Goal: Information Seeking & Learning: Find specific fact

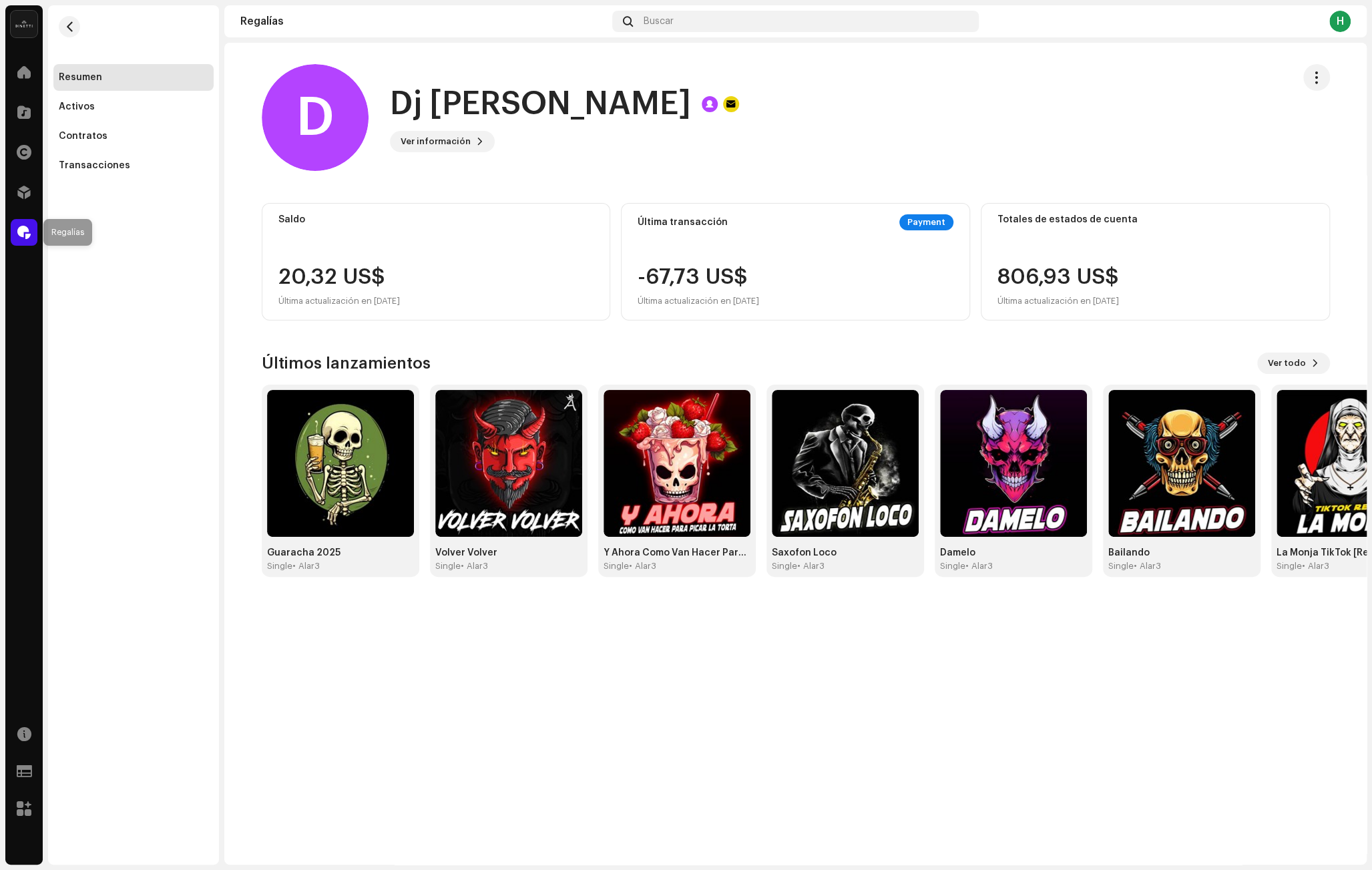
click at [20, 229] on span at bounding box center [24, 232] width 13 height 11
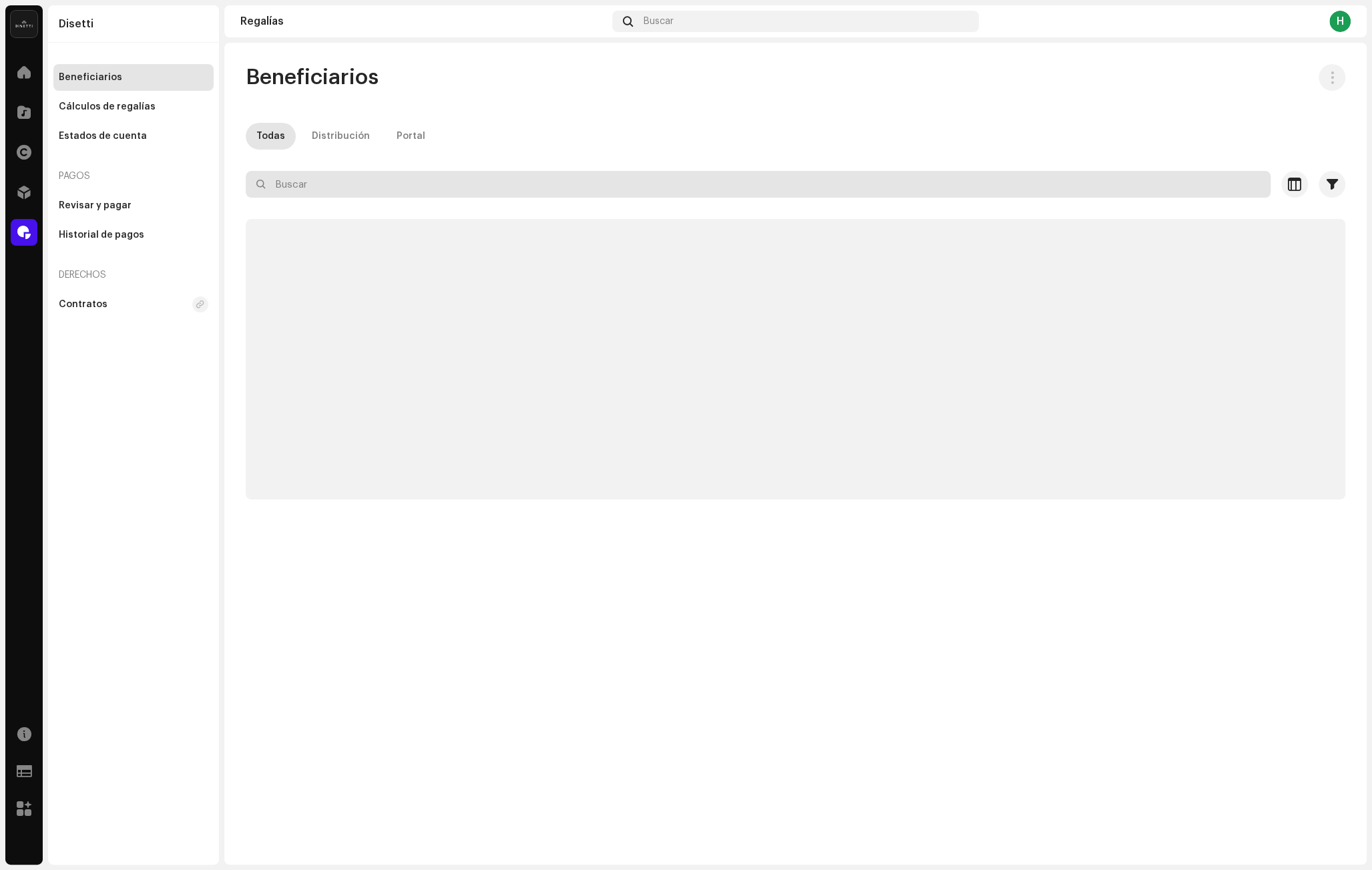
click at [333, 185] on input "text" at bounding box center [758, 184] width 1025 height 27
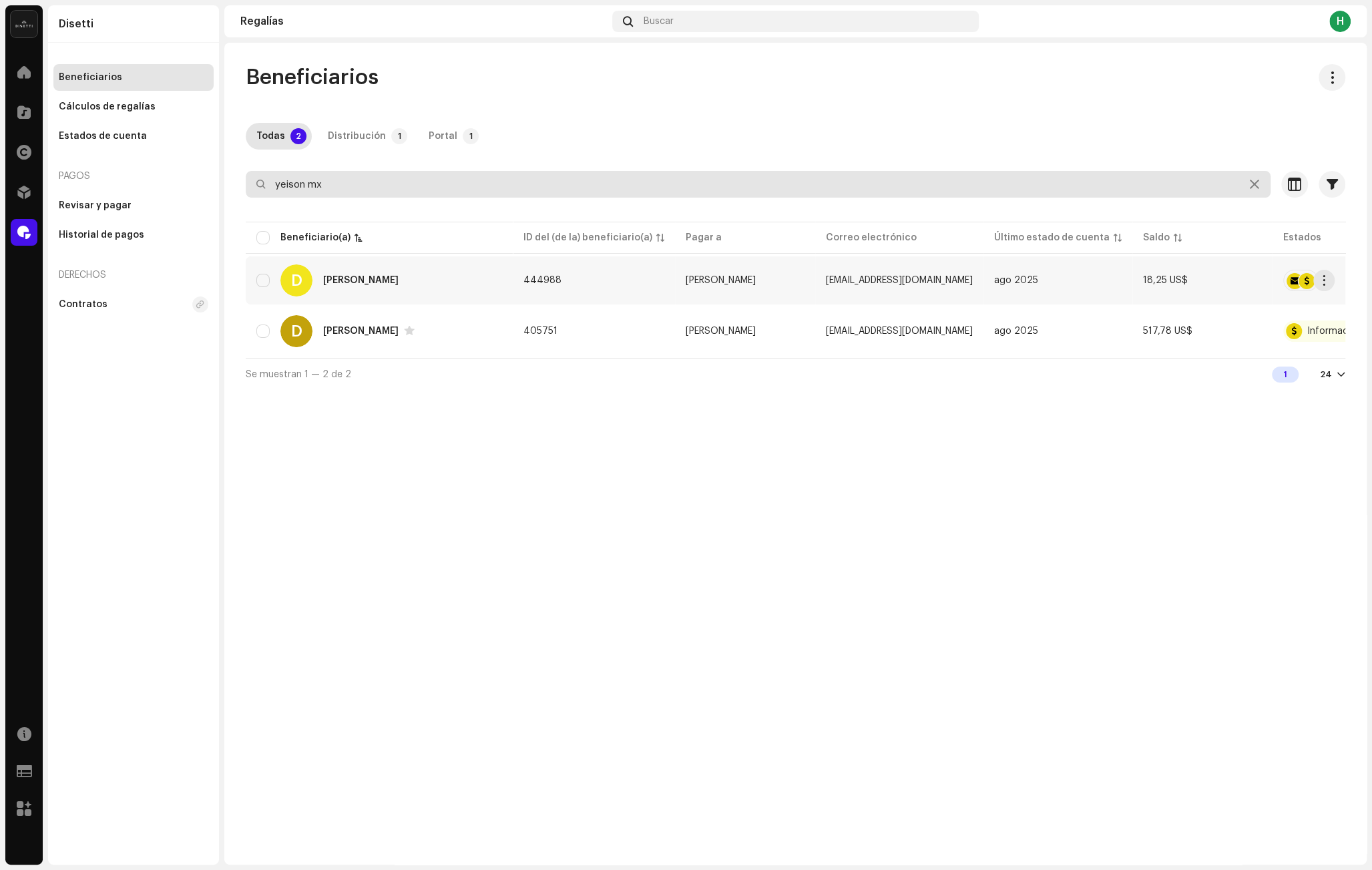
type input "yeison mx"
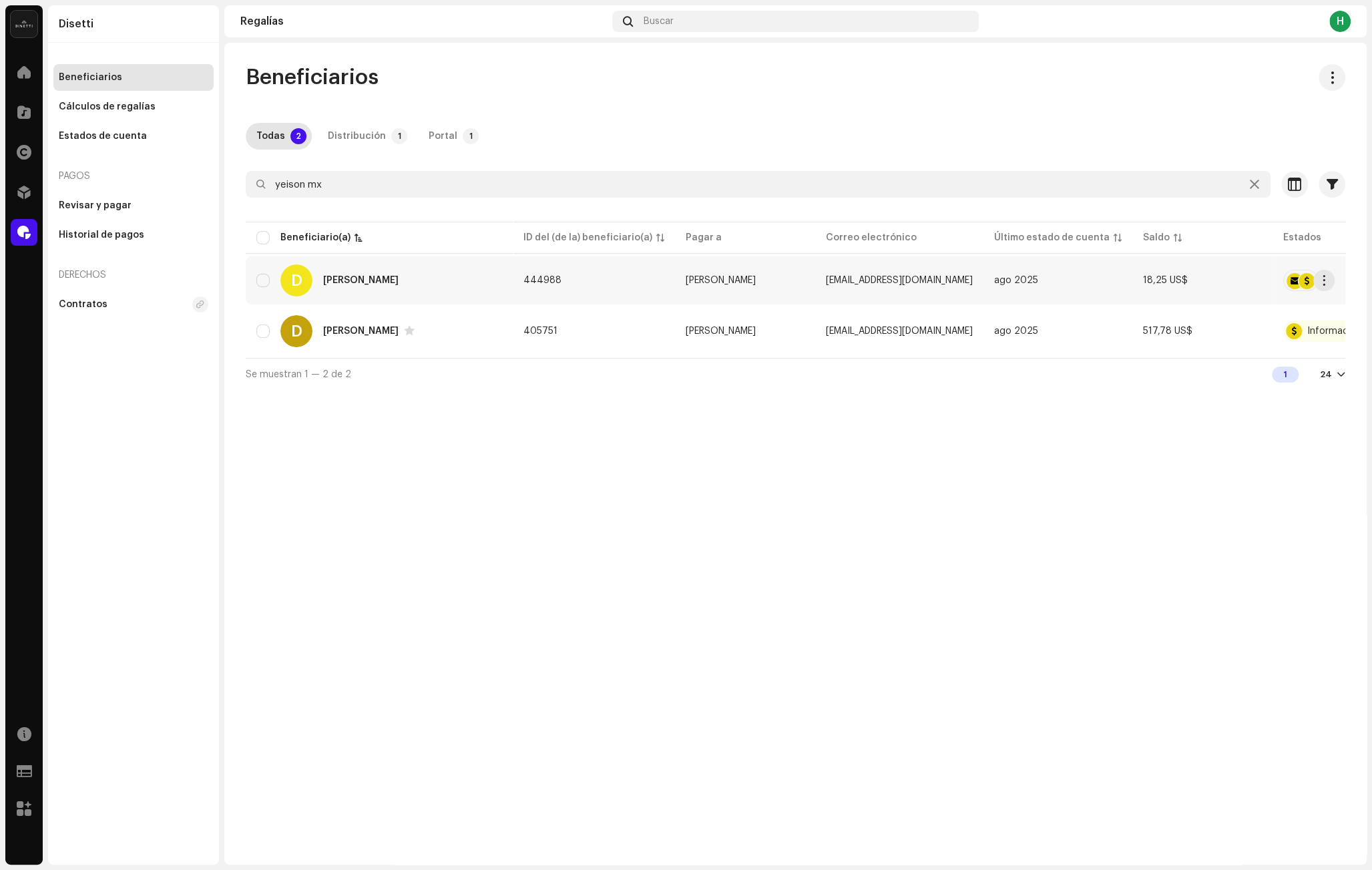
click at [429, 291] on div "D [PERSON_NAME]" at bounding box center [379, 280] width 246 height 32
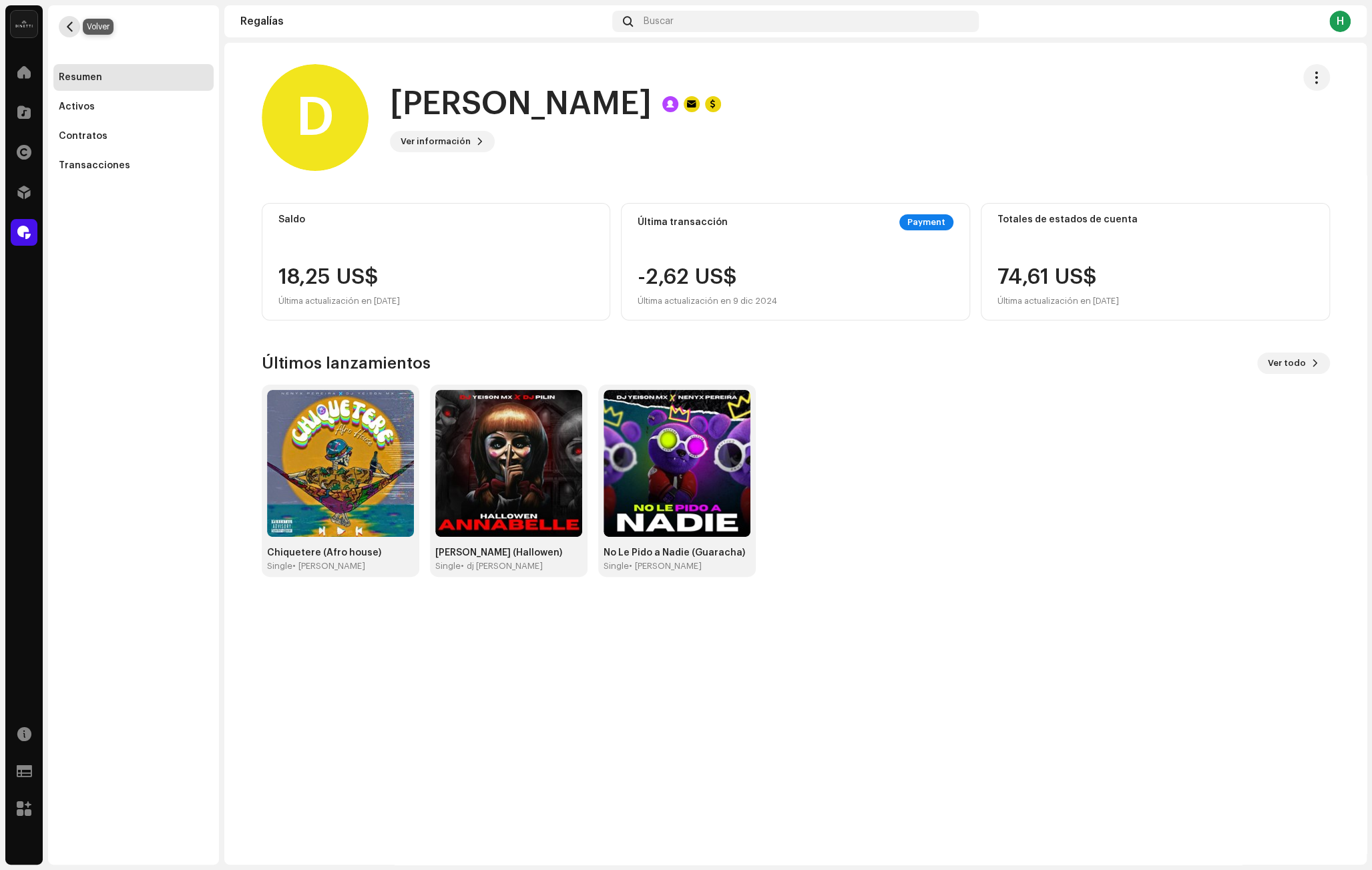
click at [73, 36] on button "button" at bounding box center [69, 26] width 21 height 21
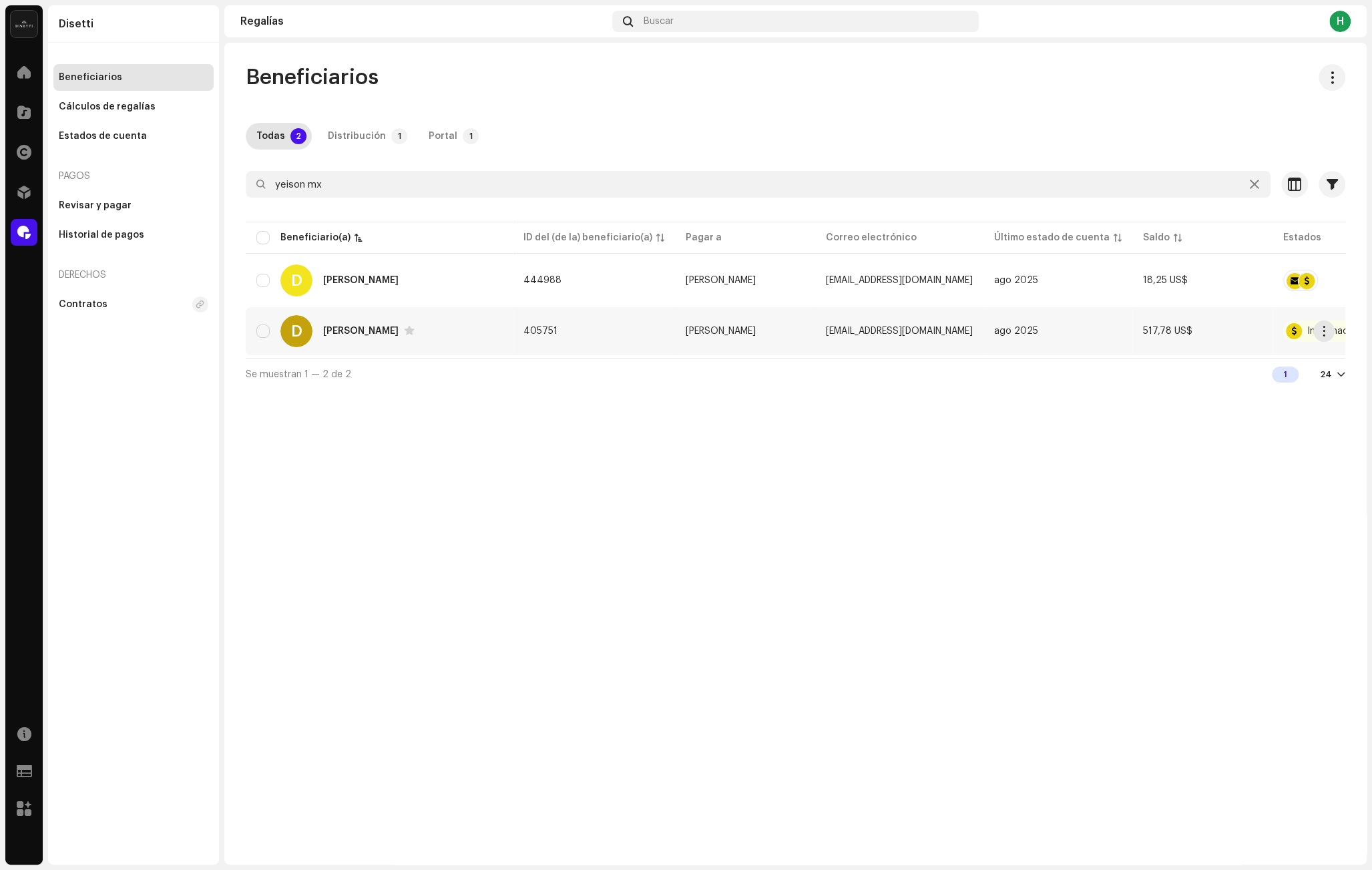
click at [452, 333] on div "D [PERSON_NAME]" at bounding box center [379, 331] width 246 height 32
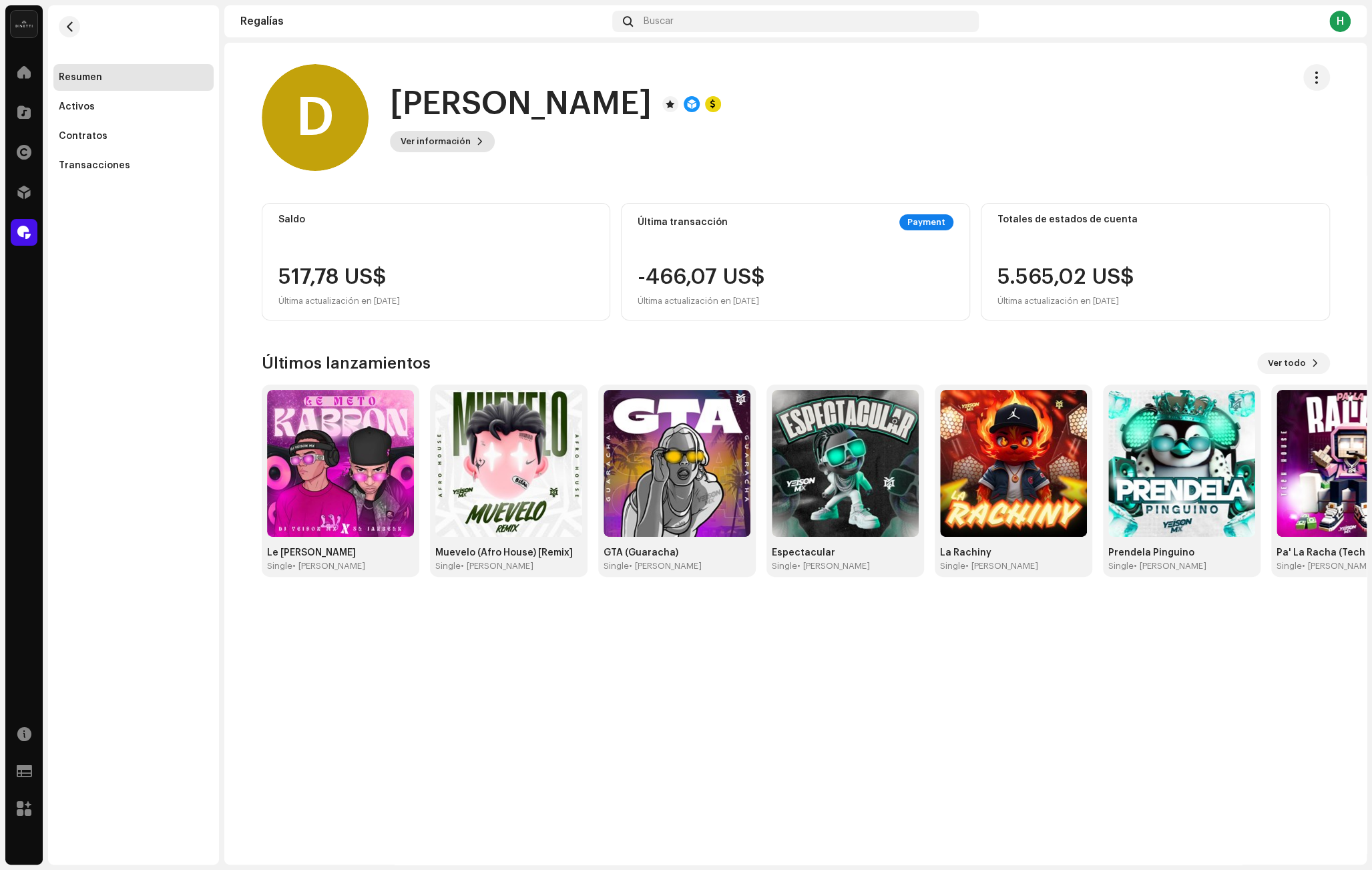
click at [439, 144] on span "Ver información" at bounding box center [436, 141] width 70 height 27
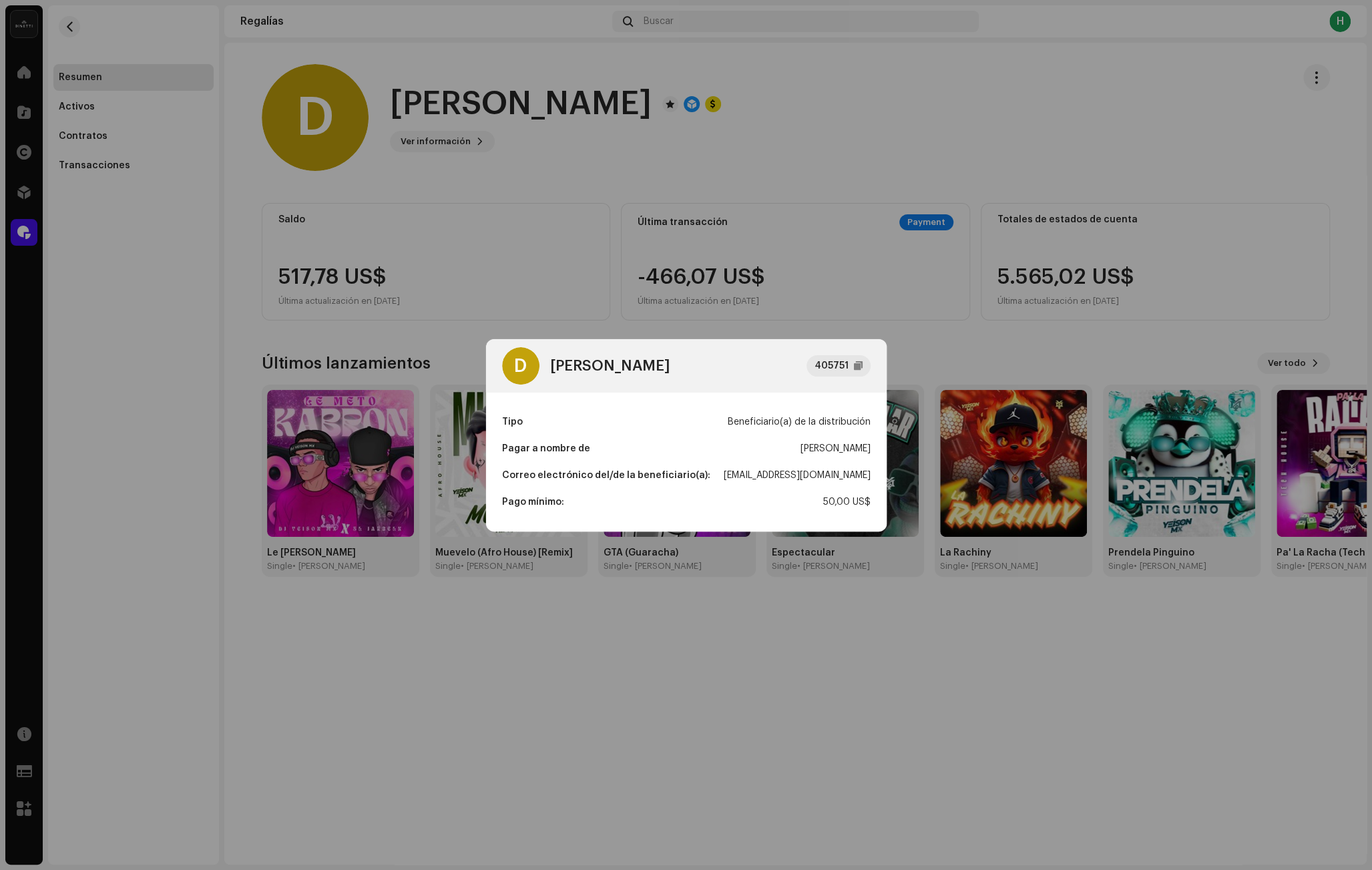
drag, startPoint x: 704, startPoint y: 474, endPoint x: 904, endPoint y: 480, distance: 200.1
click at [904, 480] on div "D Dj Yeison Mx 405751 Tipo Beneficiario(a) de la distribución Pagar a nombre de…" at bounding box center [686, 435] width 1372 height 870
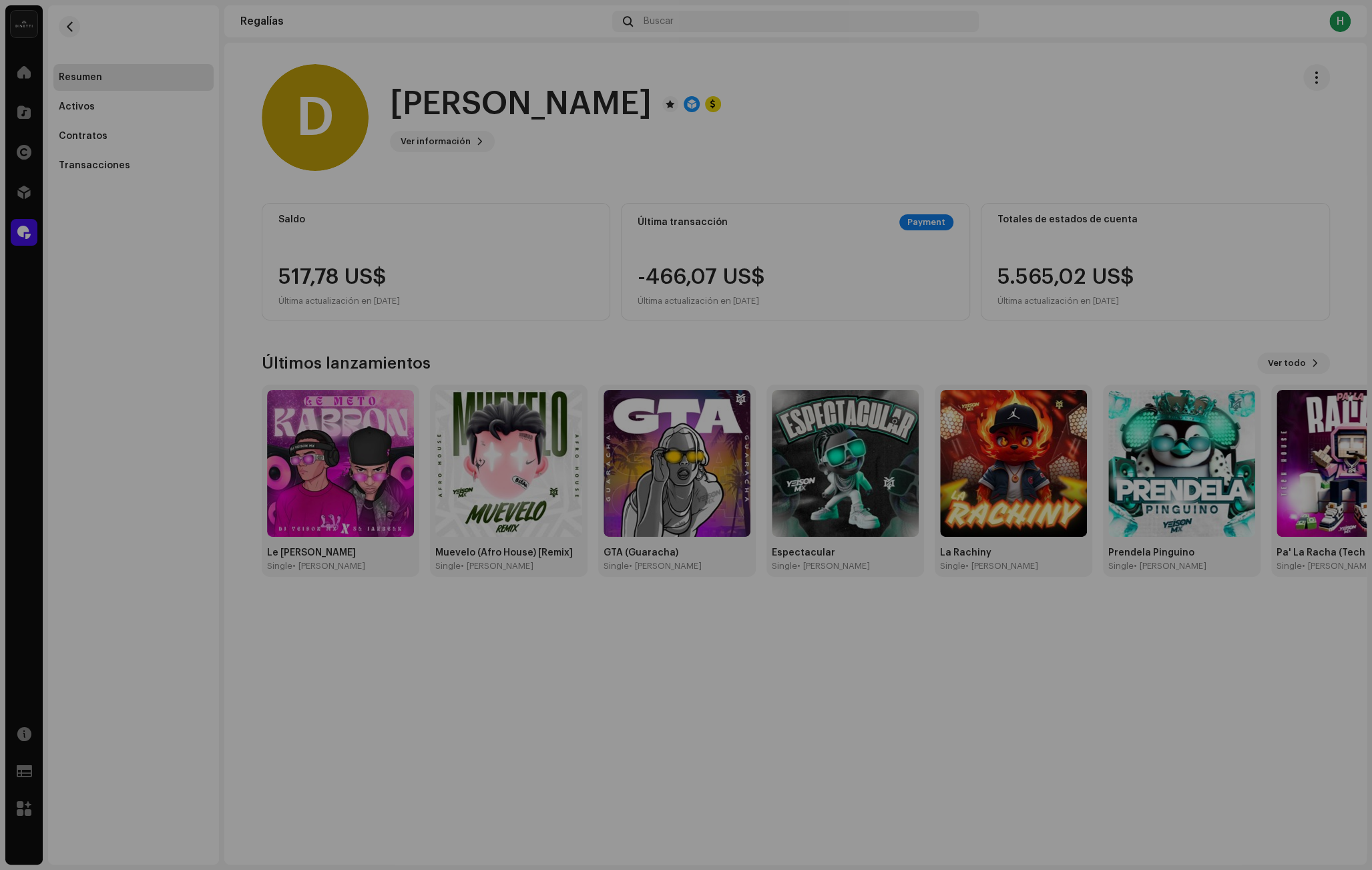
click at [709, 199] on div "D Dj Yeison Mx 405751 Tipo Beneficiario(a) de la distribución Pagar a nombre de…" at bounding box center [686, 435] width 1372 height 870
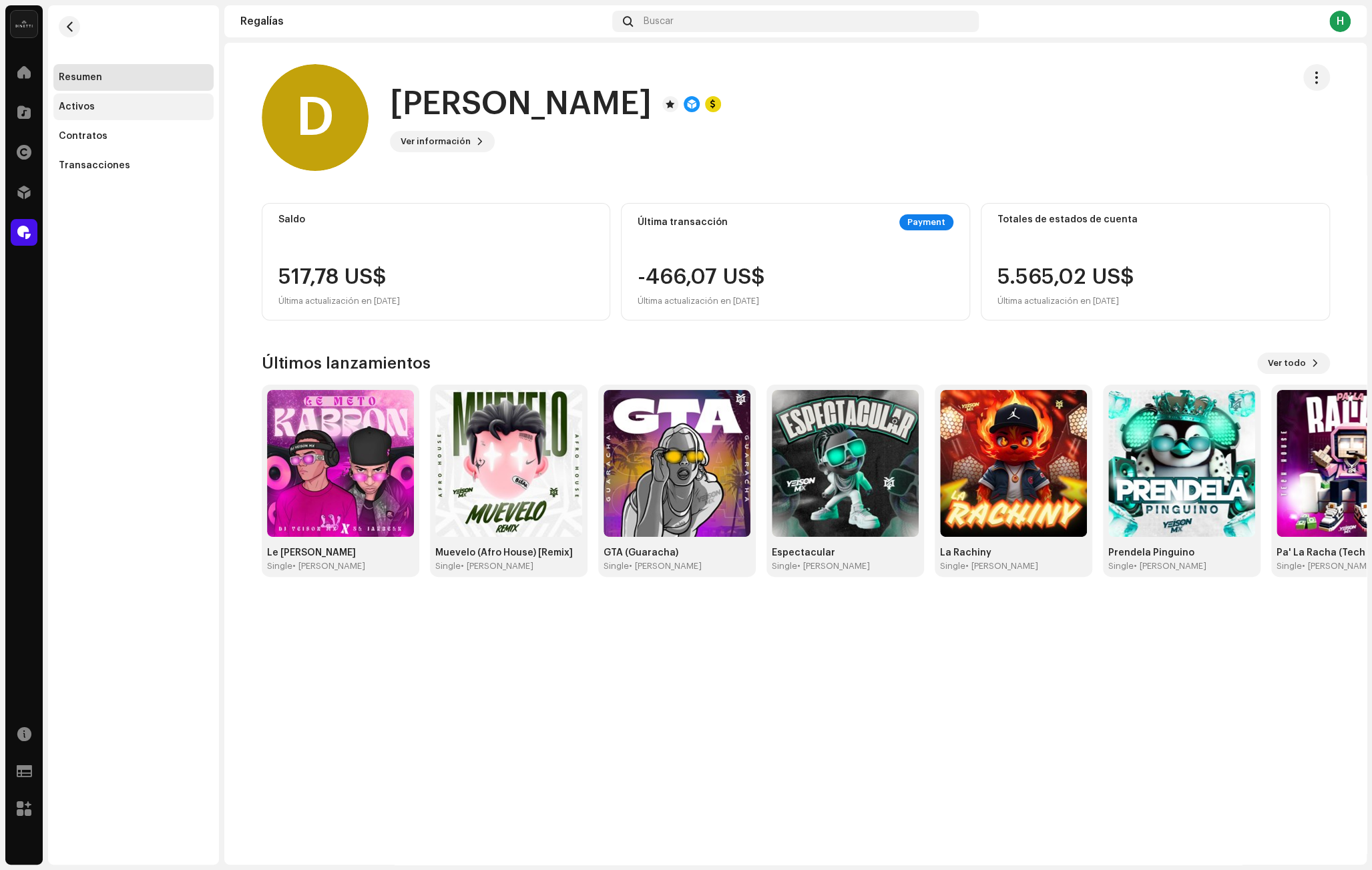
click at [107, 103] on div "Activos" at bounding box center [134, 106] width 150 height 11
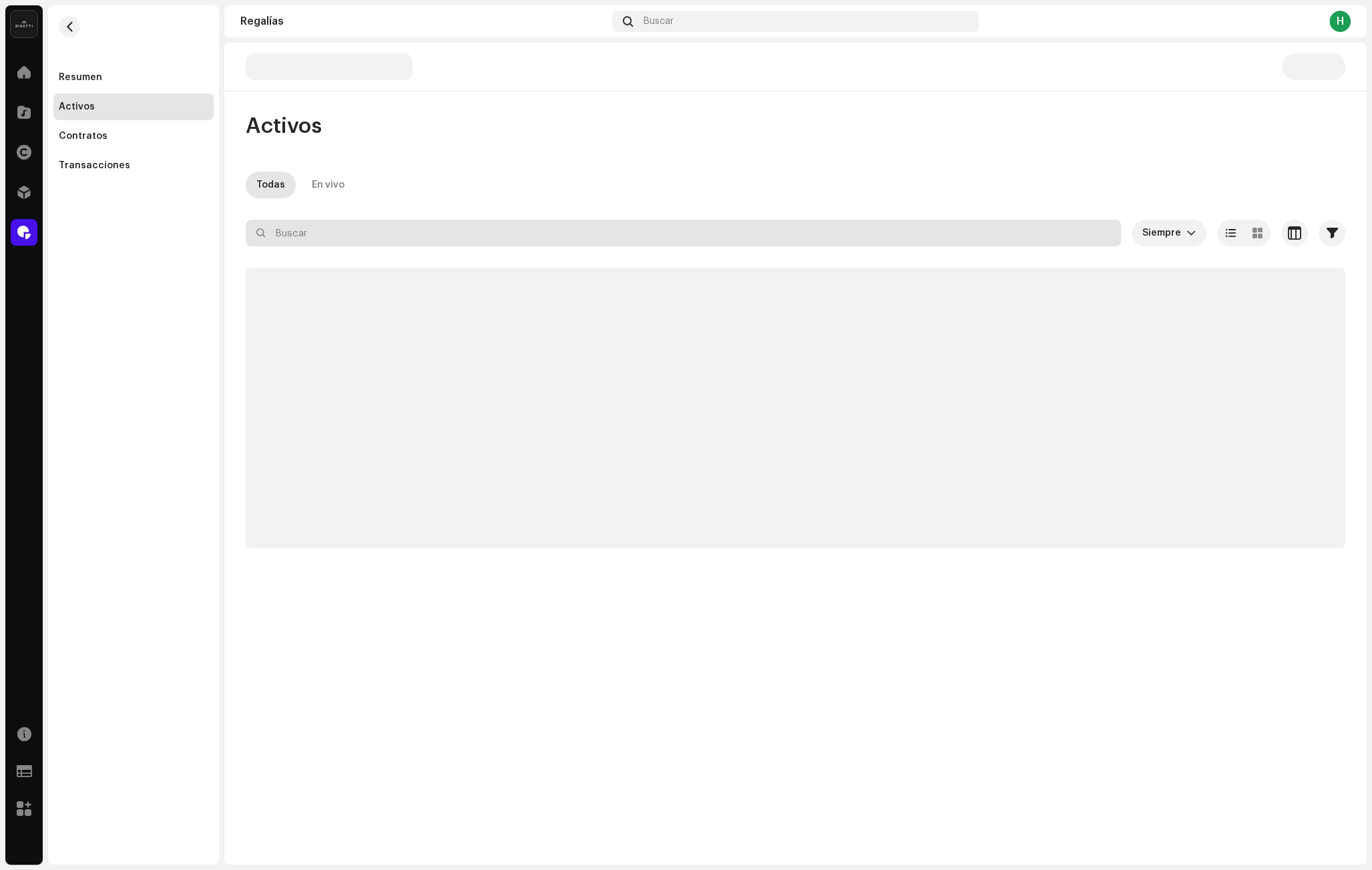
click at [434, 231] on input "text" at bounding box center [683, 233] width 875 height 27
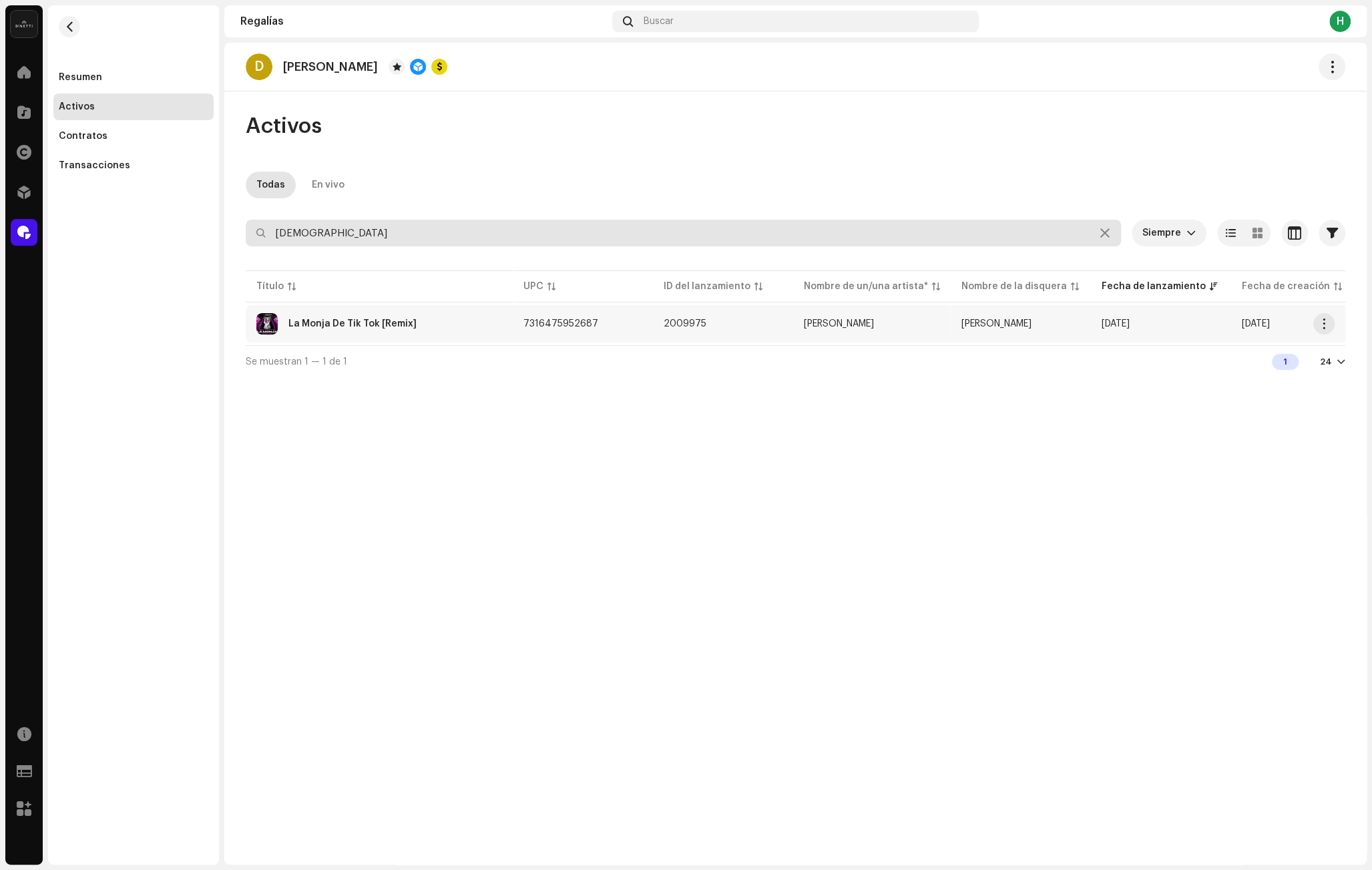
type input "[DEMOGRAPHIC_DATA]"
click at [481, 326] on div "La Monja De Tik Tok [Remix]" at bounding box center [379, 323] width 246 height 21
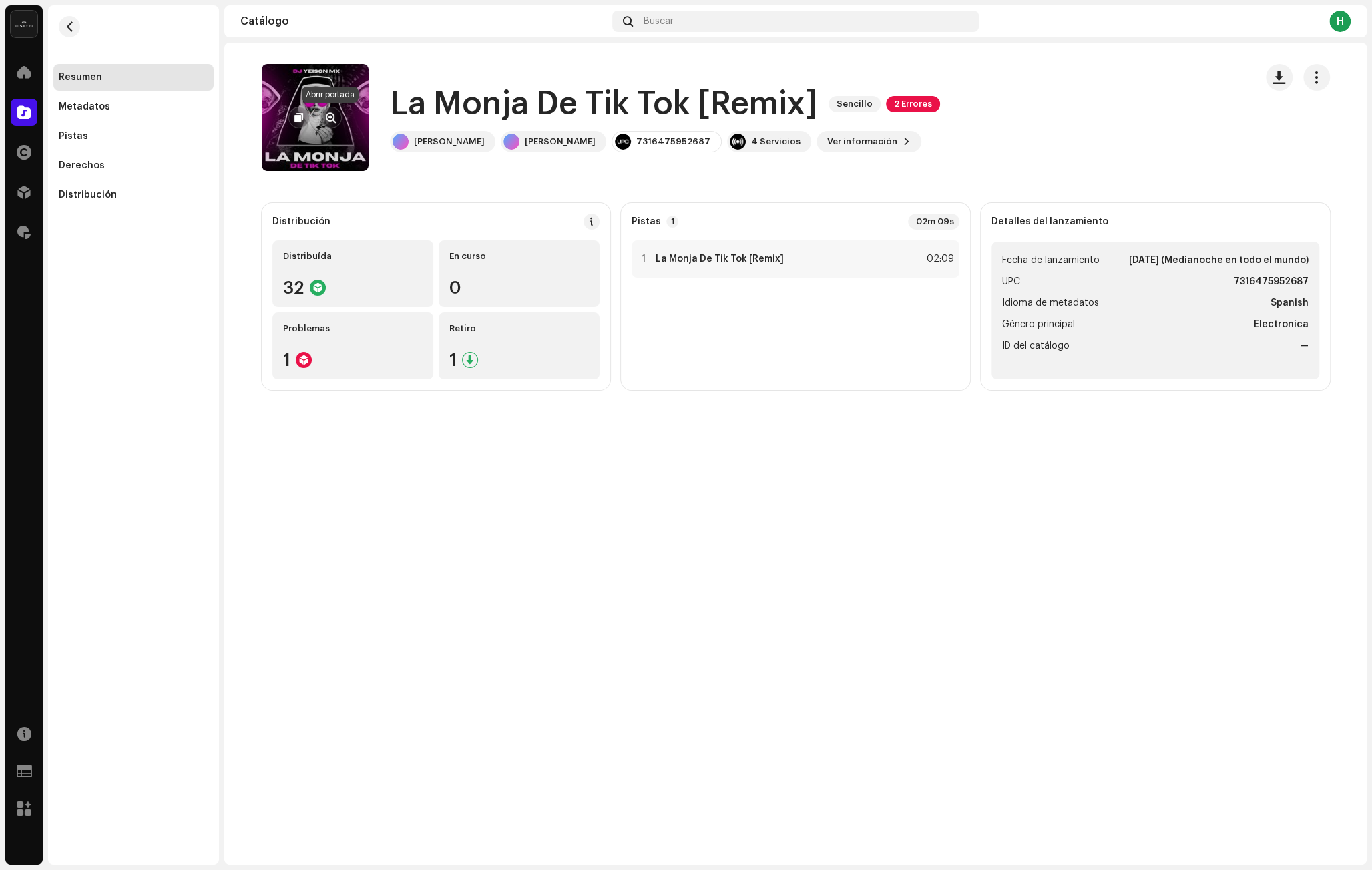
click at [324, 110] on button "button" at bounding box center [331, 117] width 21 height 21
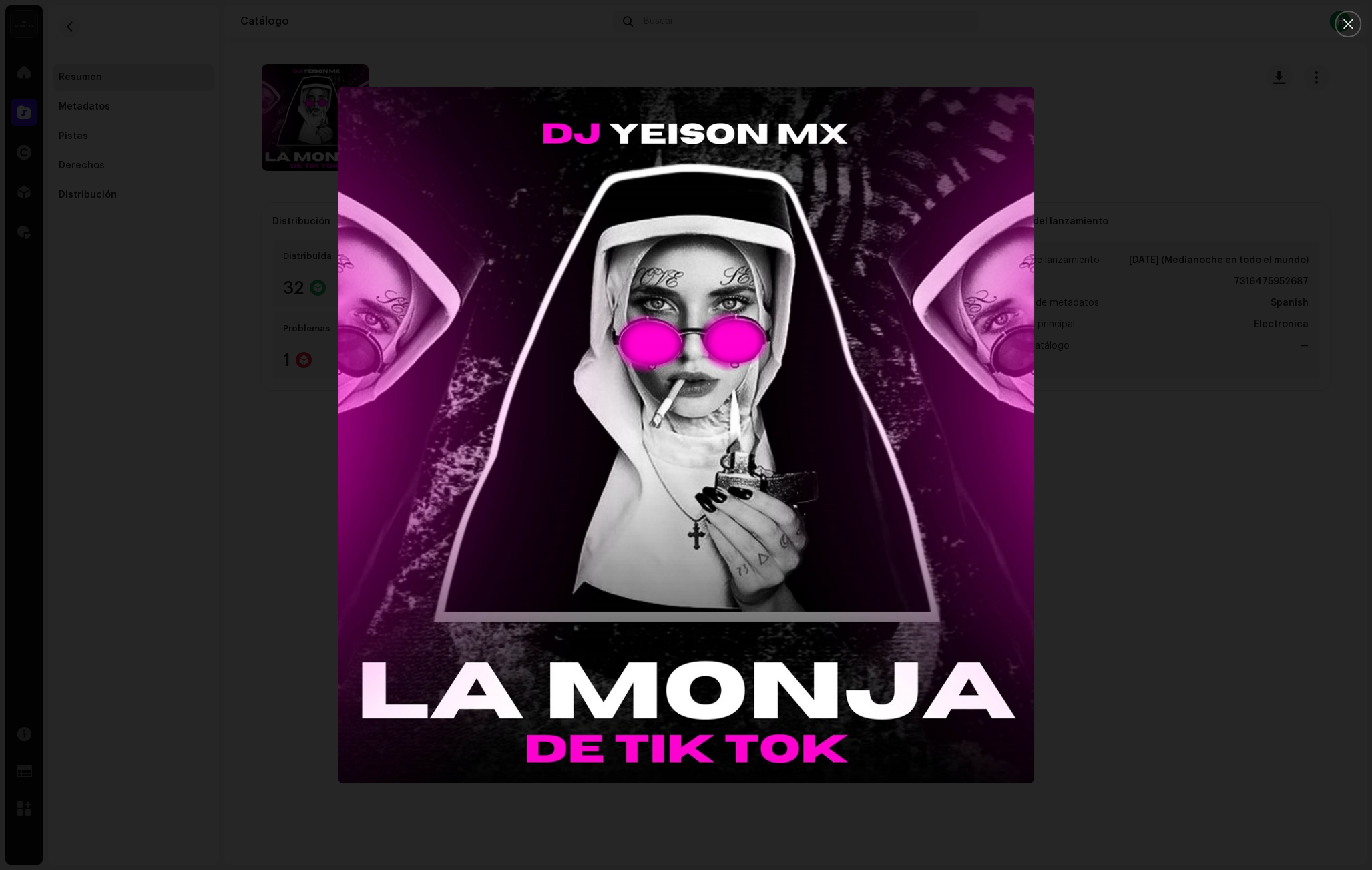
click at [271, 394] on div at bounding box center [686, 435] width 1372 height 870
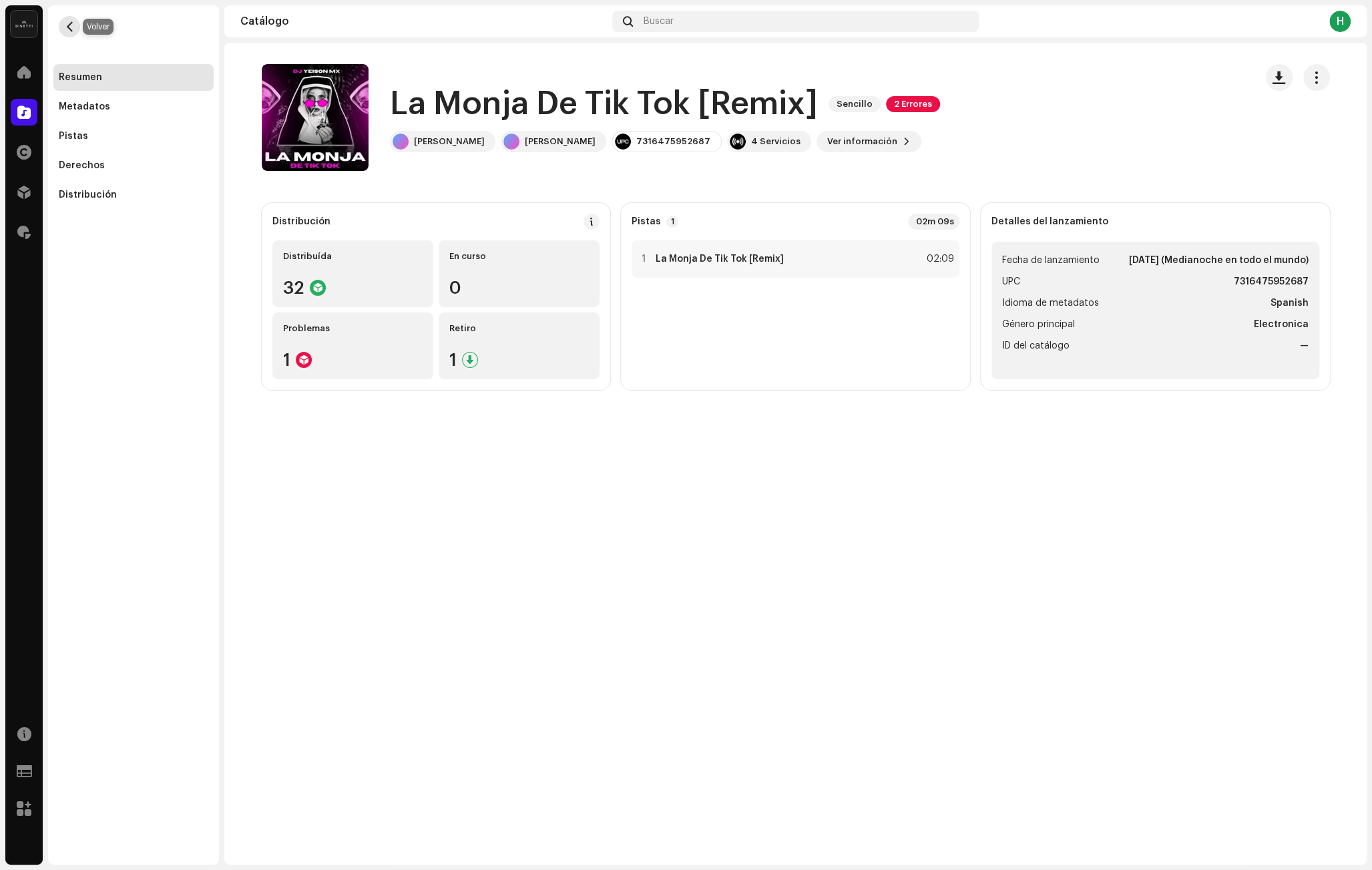
click at [69, 23] on span "button" at bounding box center [70, 26] width 10 height 11
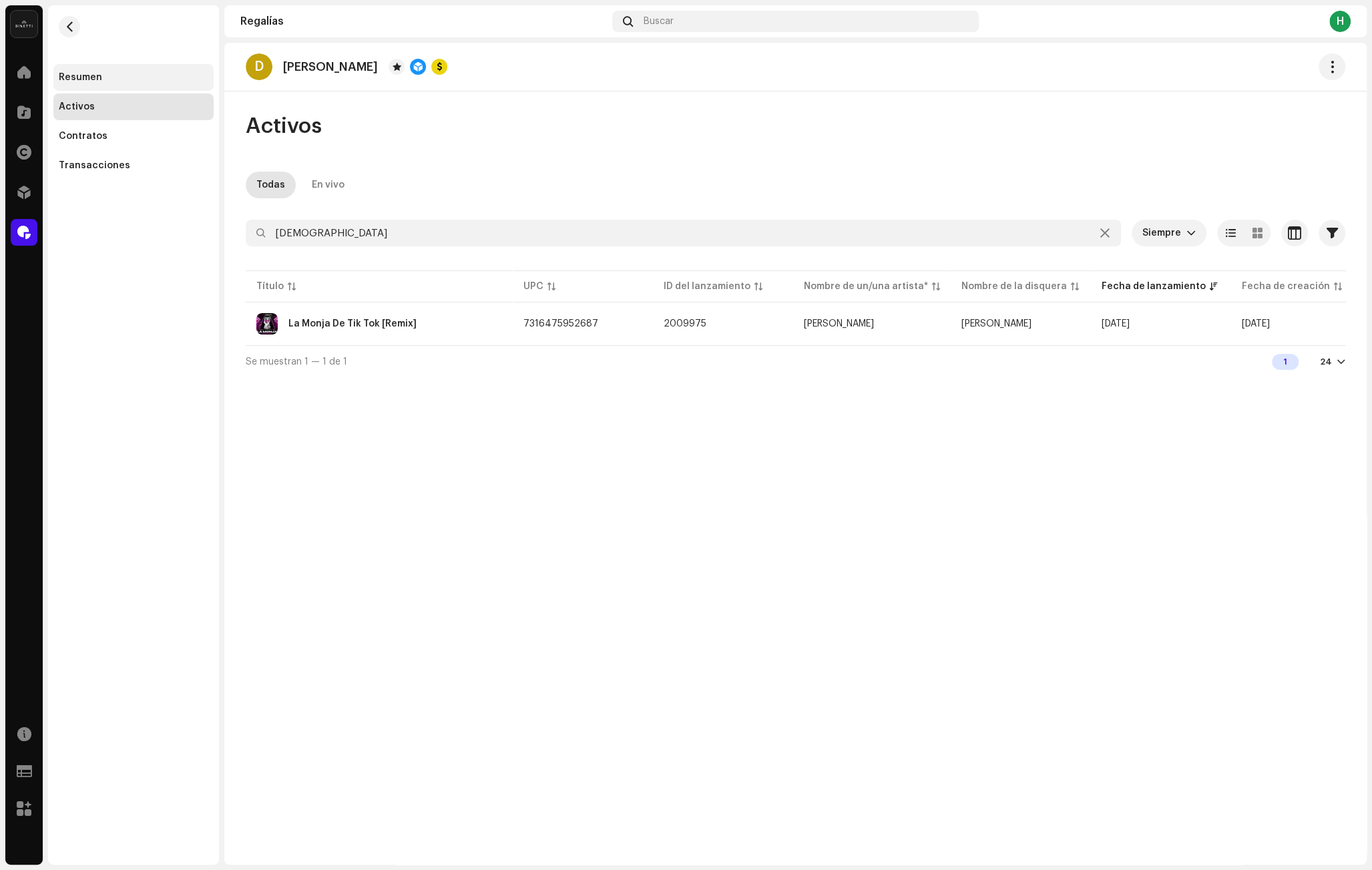
click at [125, 81] on div "Resumen" at bounding box center [134, 77] width 150 height 11
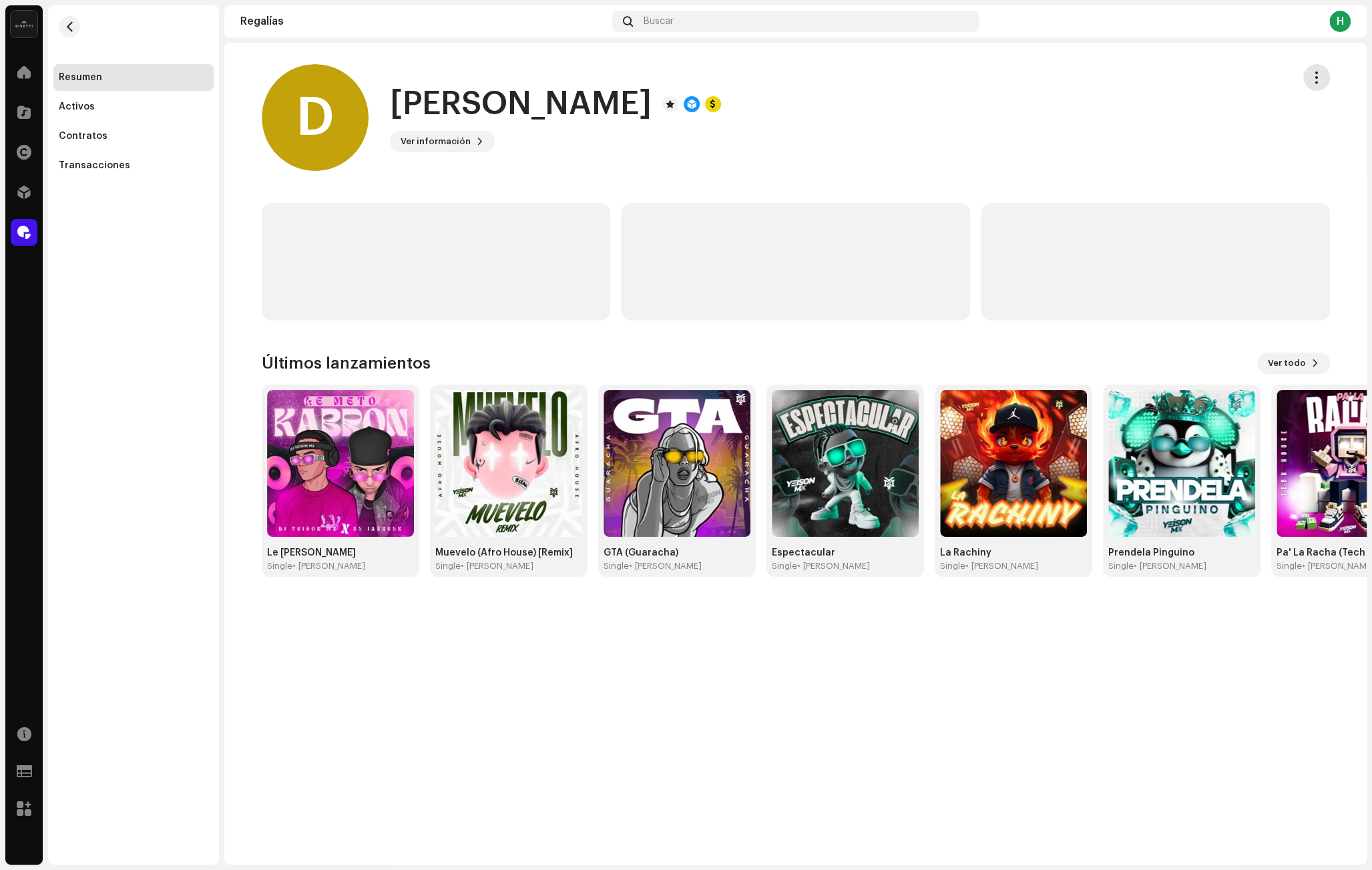
click at [1315, 81] on span "button" at bounding box center [1316, 77] width 12 height 11
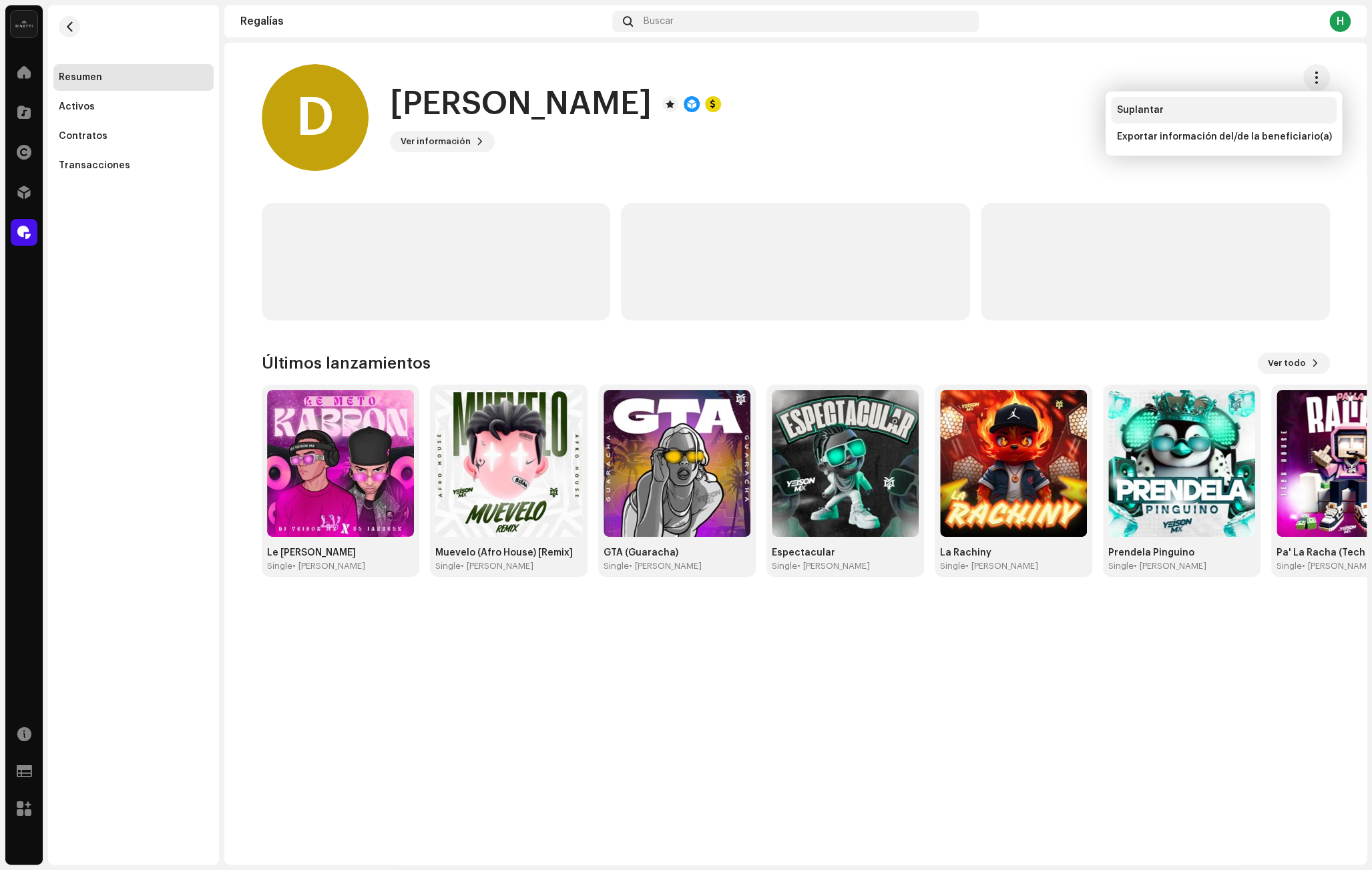
click at [1216, 110] on div "Suplantar" at bounding box center [1224, 110] width 215 height 11
